Goal: Task Accomplishment & Management: Manage account settings

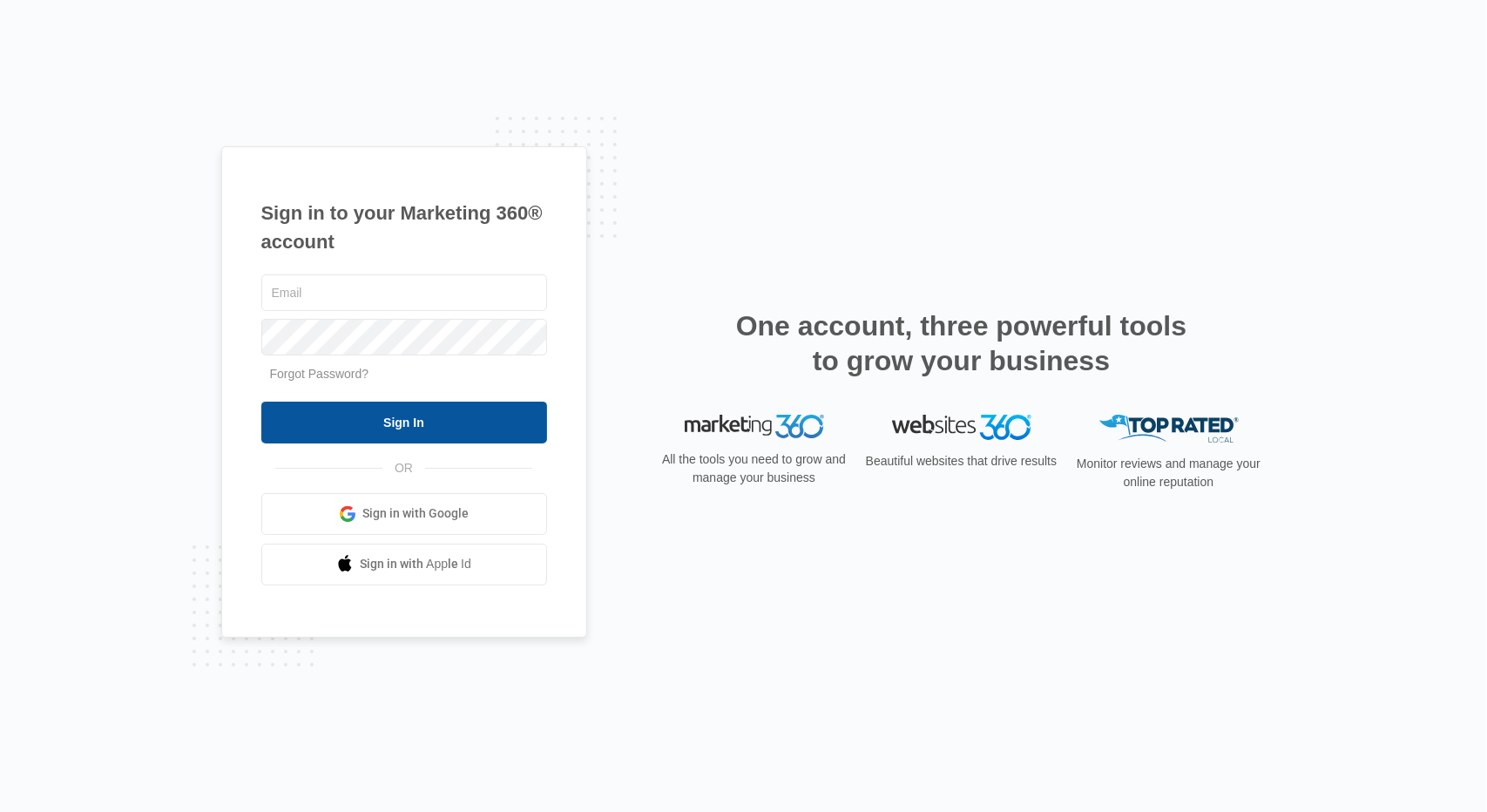
type input "[PERSON_NAME][EMAIL_ADDRESS][DOMAIN_NAME]"
click at [336, 431] on input "Sign In" at bounding box center [405, 423] width 286 height 42
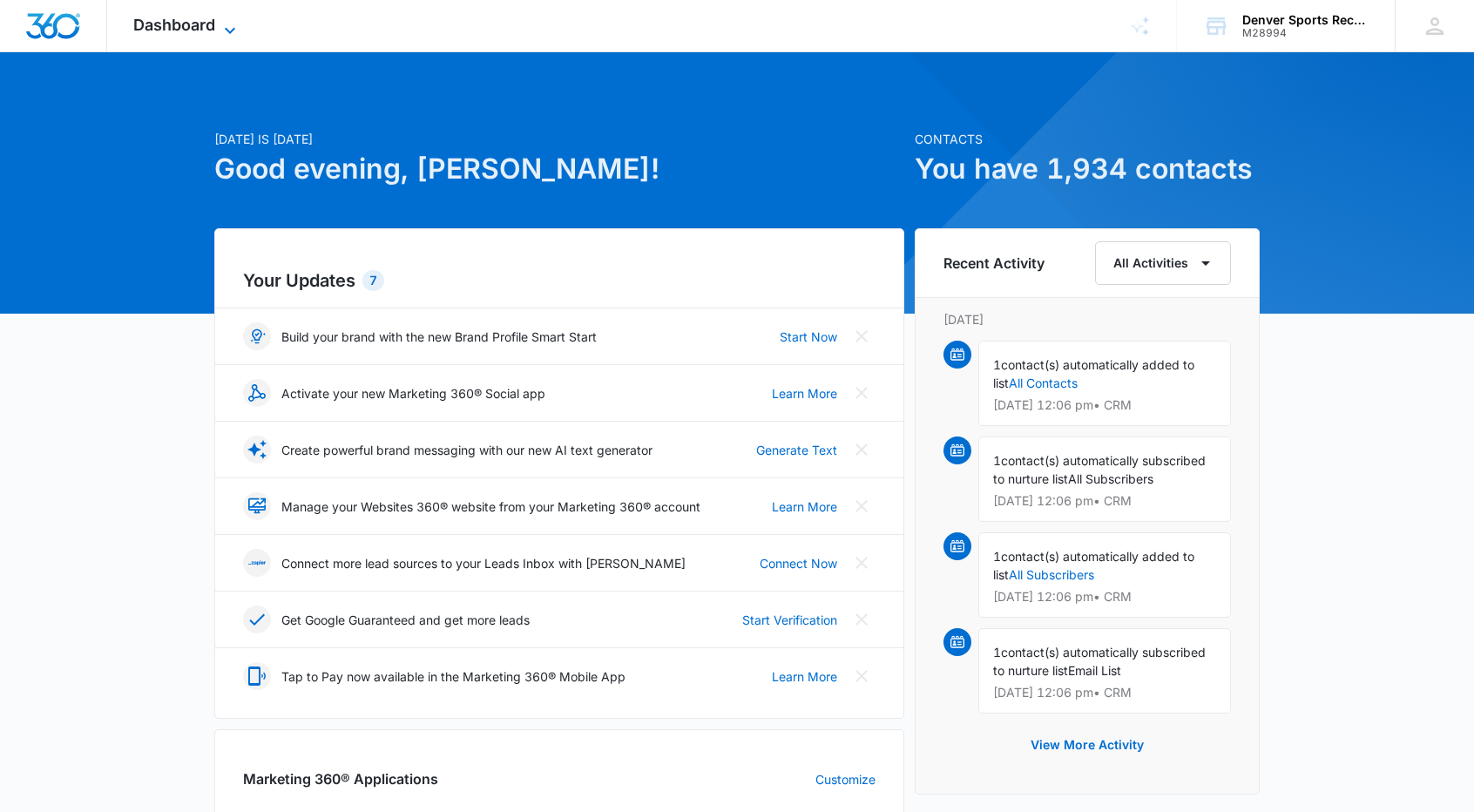
click at [232, 20] on icon at bounding box center [230, 31] width 21 height 21
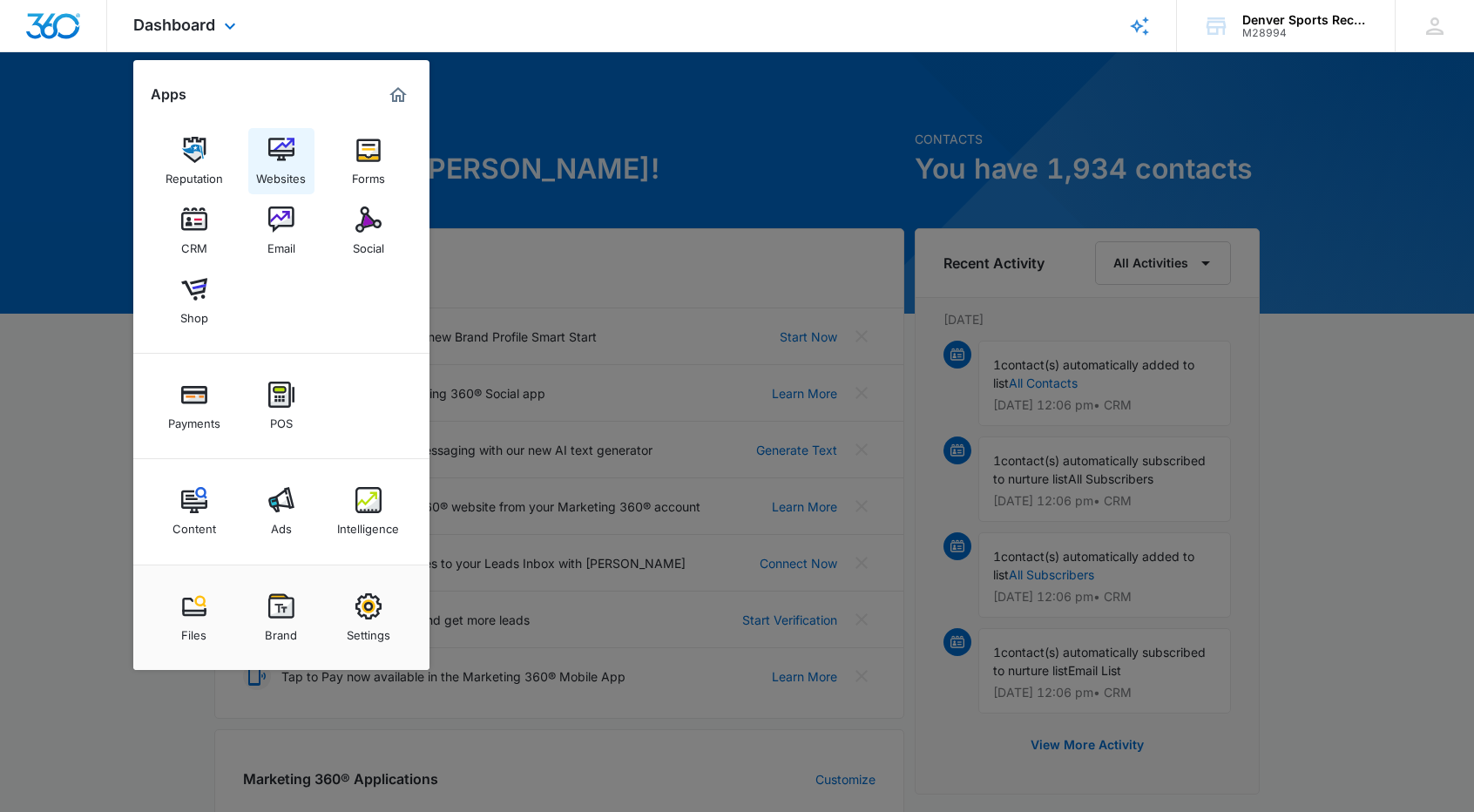
click at [283, 158] on img at bounding box center [282, 150] width 26 height 26
